Goal: Obtain resource: Download file/media

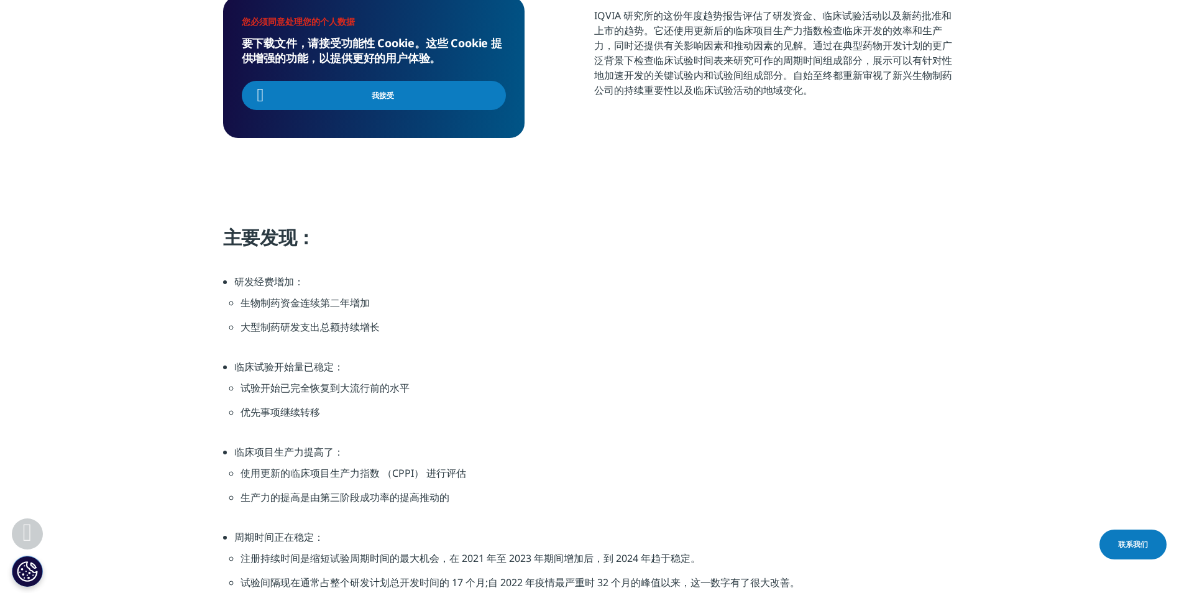
scroll to position [373, 0]
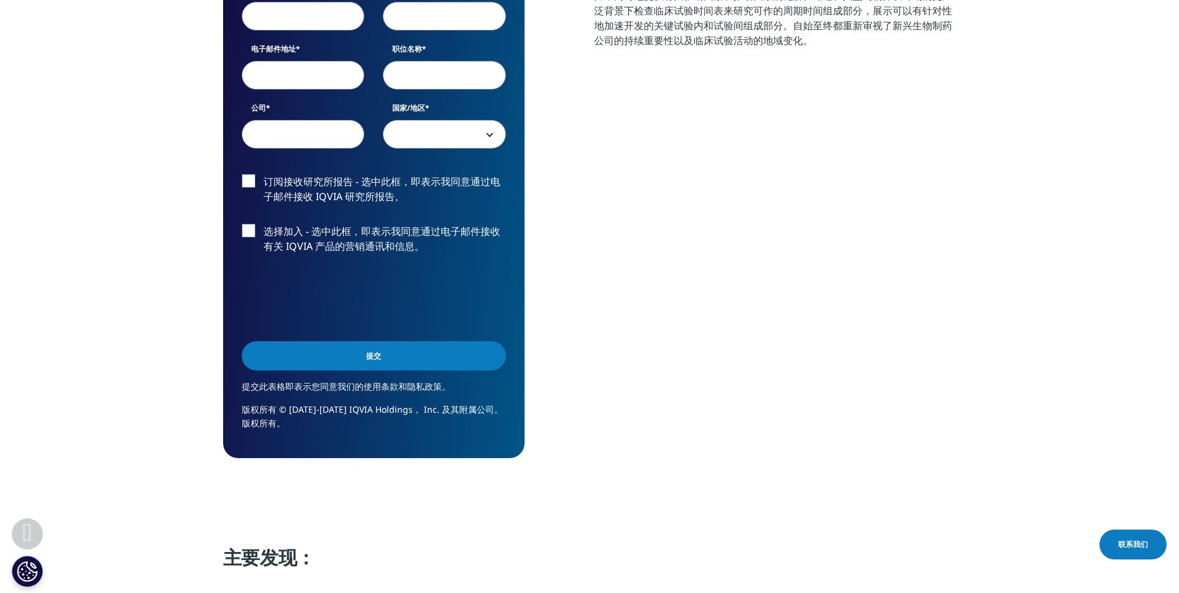
scroll to position [373, 0]
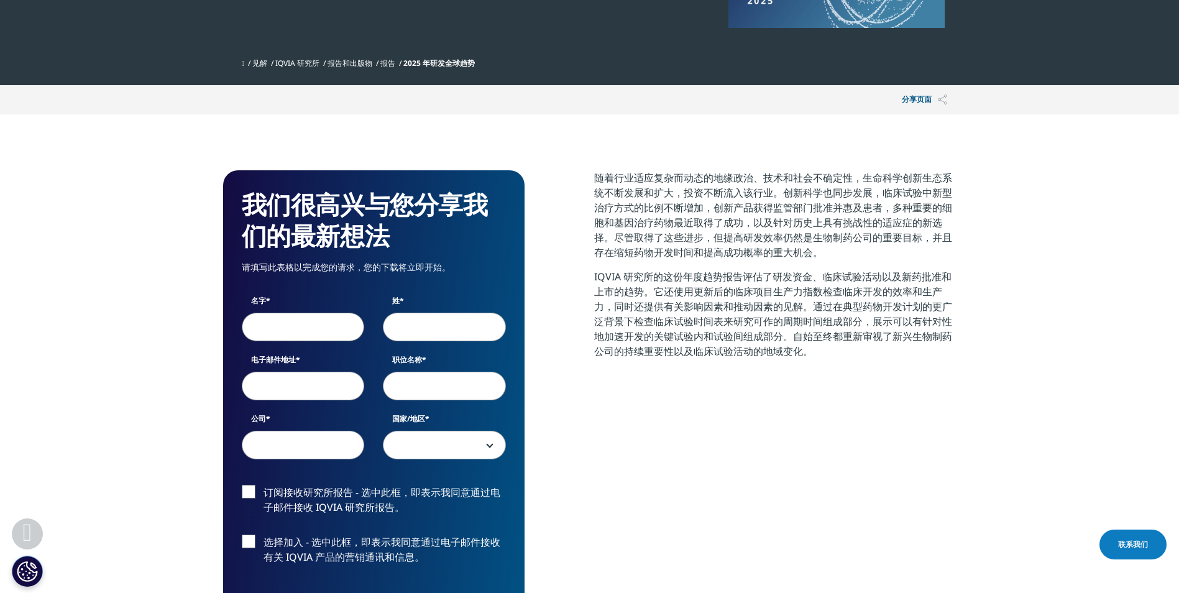
click at [275, 329] on input "名字" at bounding box center [303, 327] width 123 height 29
type input "guo"
type input "yiing"
type input "[EMAIL_ADDRESS][DOMAIN_NAME]"
type input "长春生物制品研究所"
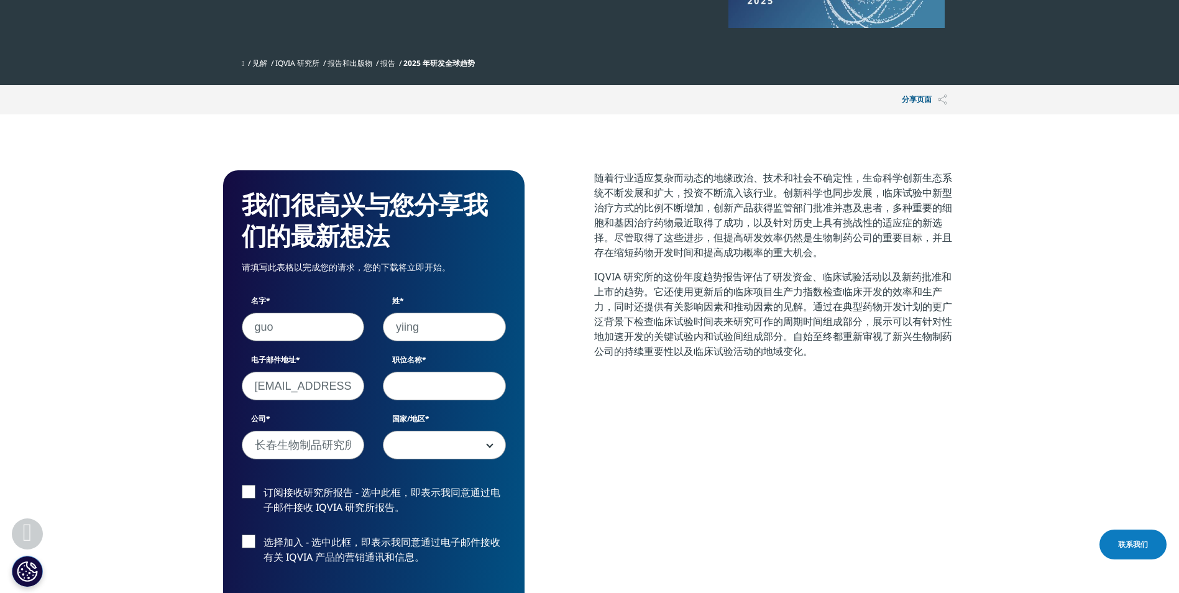
select select "China"
click at [410, 332] on input "yiing" at bounding box center [444, 327] width 123 height 29
click at [402, 331] on input "yiing" at bounding box center [444, 327] width 123 height 29
click at [403, 329] on input "yiing" at bounding box center [444, 327] width 123 height 29
type input "yibing"
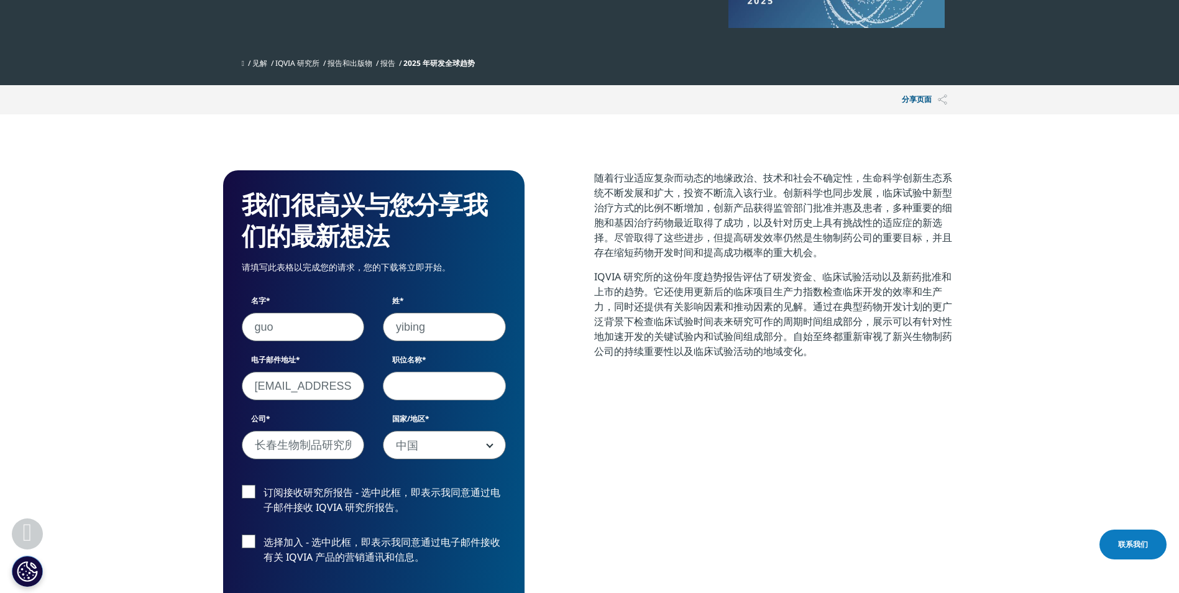
click at [410, 397] on input "职位名称" at bounding box center [444, 386] width 123 height 29
drag, startPoint x: 253, startPoint y: 388, endPoint x: 370, endPoint y: 395, distance: 117.0
click at [370, 395] on div "电子邮件地址 [EMAIL_ADDRESS][DOMAIN_NAME]" at bounding box center [303, 377] width 142 height 46
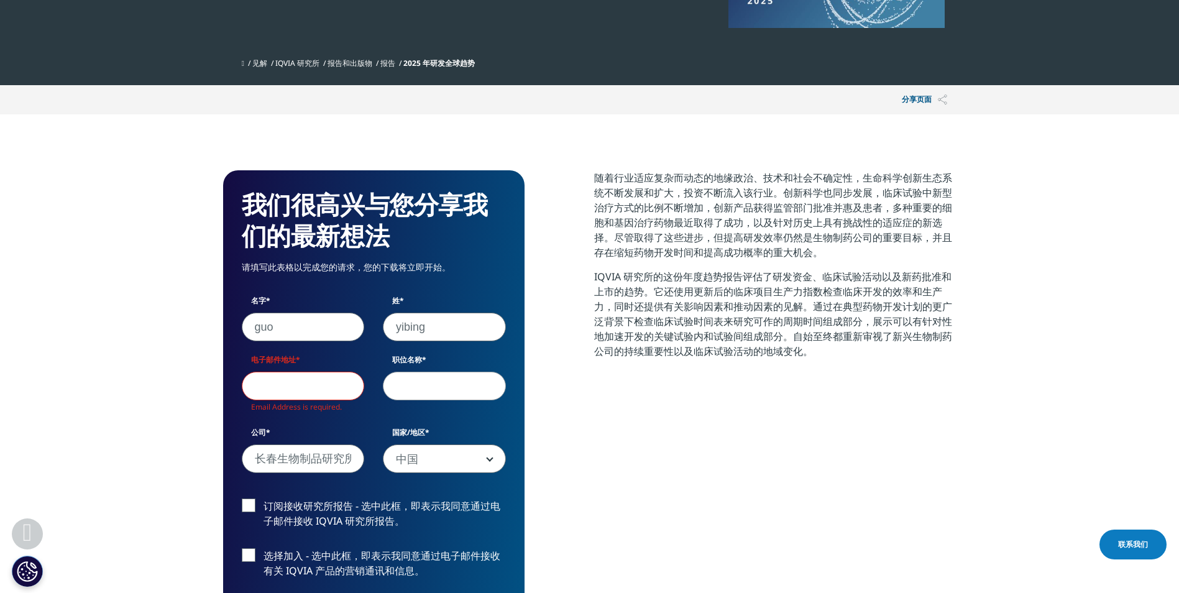
scroll to position [612, 733]
click at [324, 389] on input "电子邮件地址" at bounding box center [303, 386] width 123 height 29
type input "[EMAIL_ADDRESS][DOMAIN_NAME]"
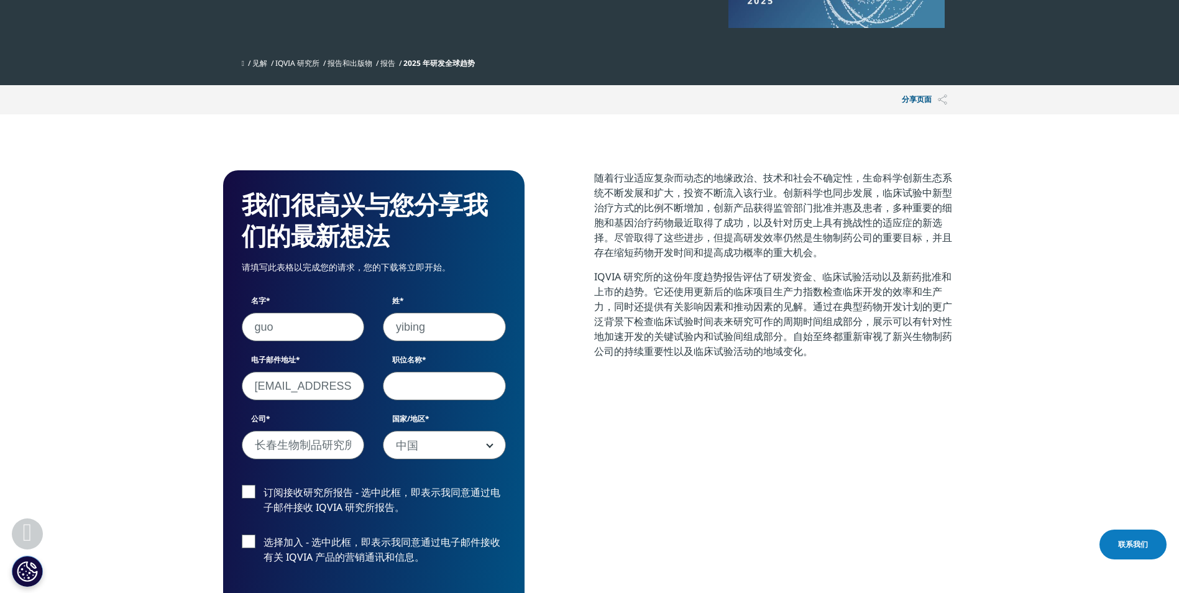
click at [433, 389] on input "职位名称" at bounding box center [444, 386] width 123 height 29
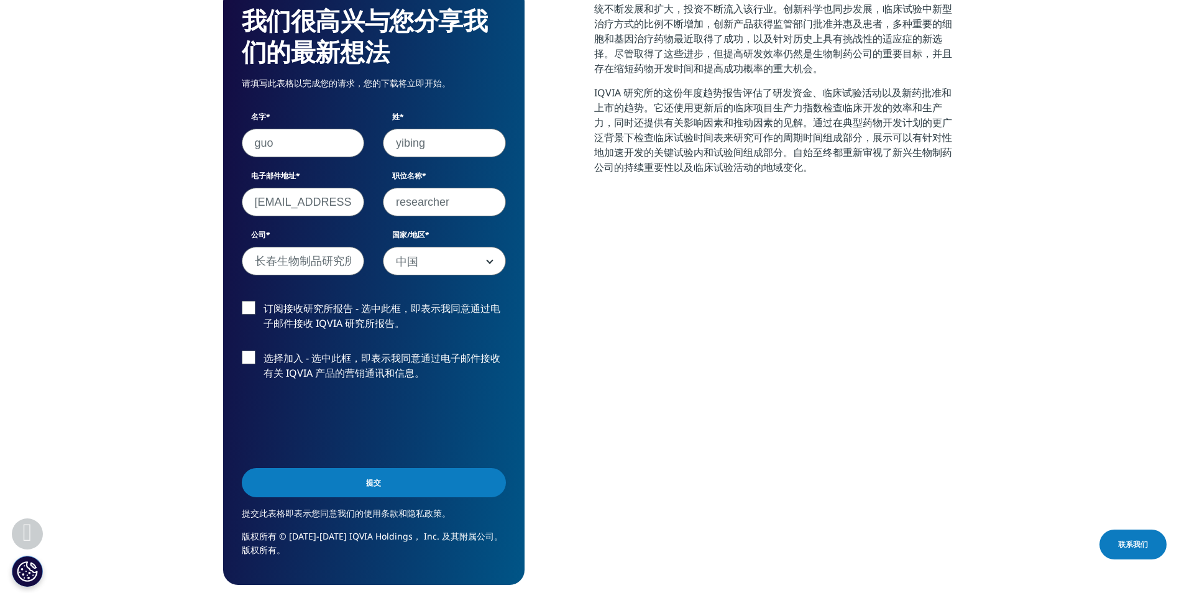
scroll to position [559, 0]
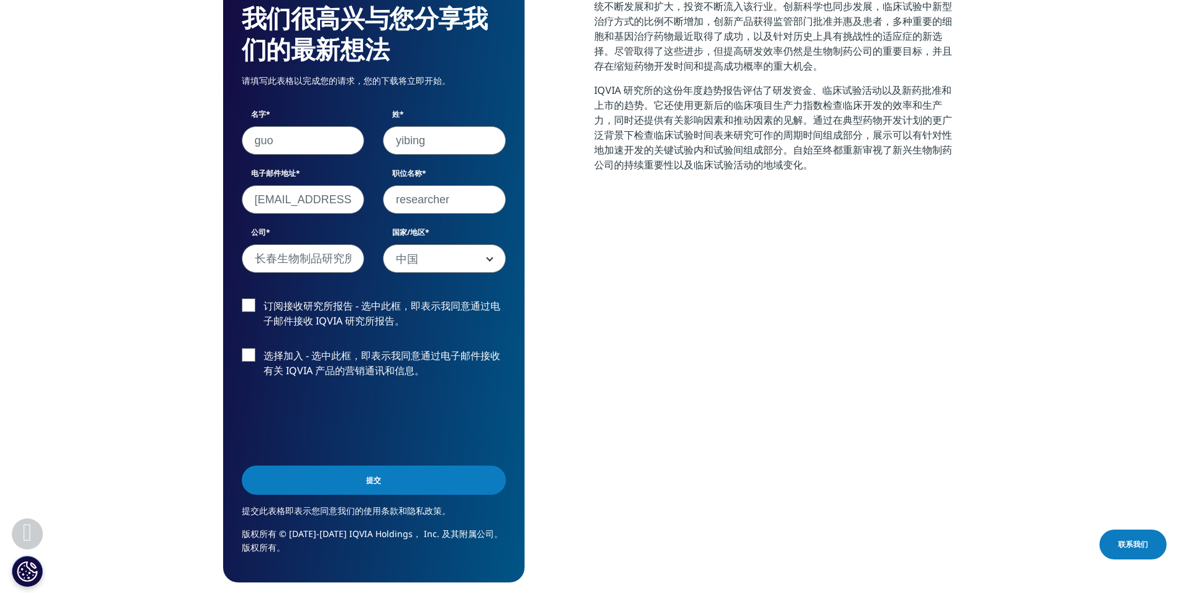
type input "researcher"
click at [248, 306] on label "订阅接收研究所报告 - 选中此框，即表示我同意通过电子邮件接收 IQVIA 研究所报告。" at bounding box center [374, 316] width 264 height 37
click at [264, 298] on input "订阅接收研究所报告 - 选中此框，即表示我同意通过电子邮件接收 IQVIA 研究所报告。" at bounding box center [264, 298] width 0 height 0
click at [315, 483] on input "提交" at bounding box center [374, 479] width 264 height 29
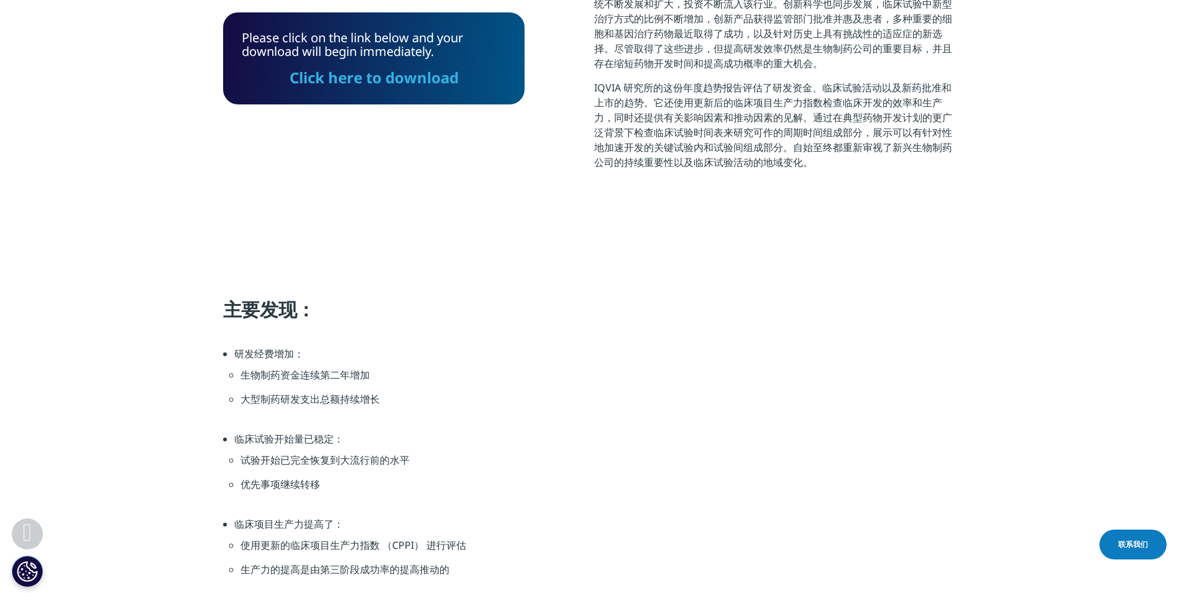
scroll to position [78, 301]
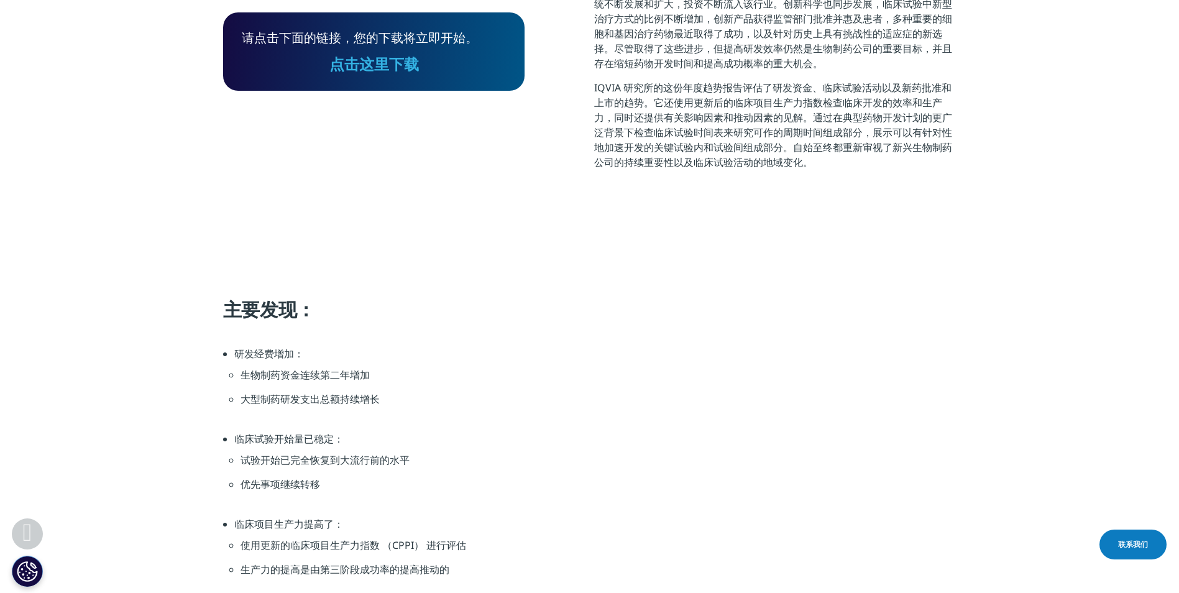
click at [400, 66] on link "点击这里下载" at bounding box center [373, 63] width 89 height 21
